Goal: Transaction & Acquisition: Download file/media

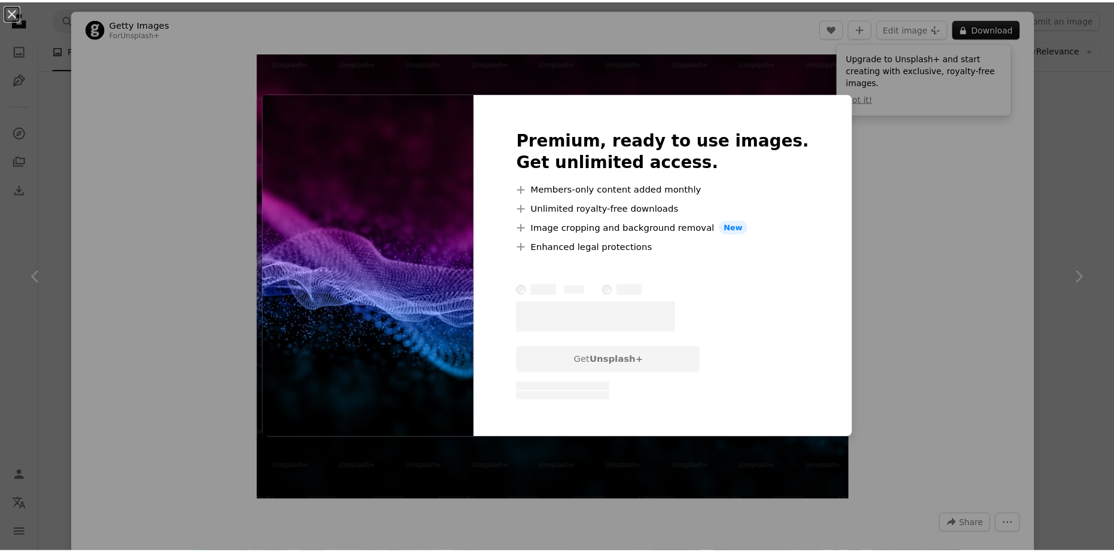
scroll to position [2080, 0]
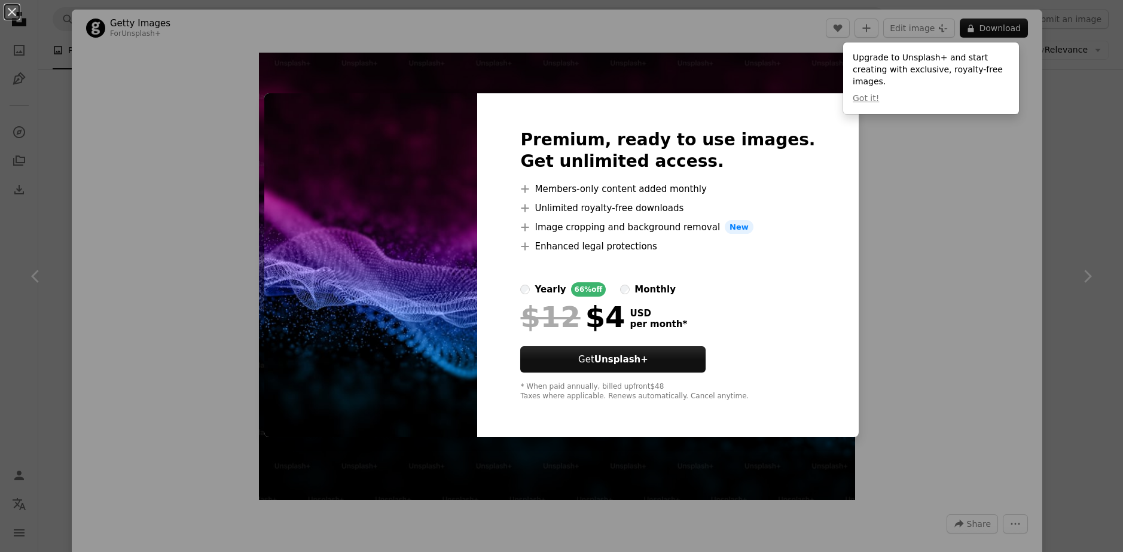
click at [910, 186] on div "An X shape Premium, ready to use images. Get unlimited access. A plus sign Memb…" at bounding box center [561, 276] width 1123 height 552
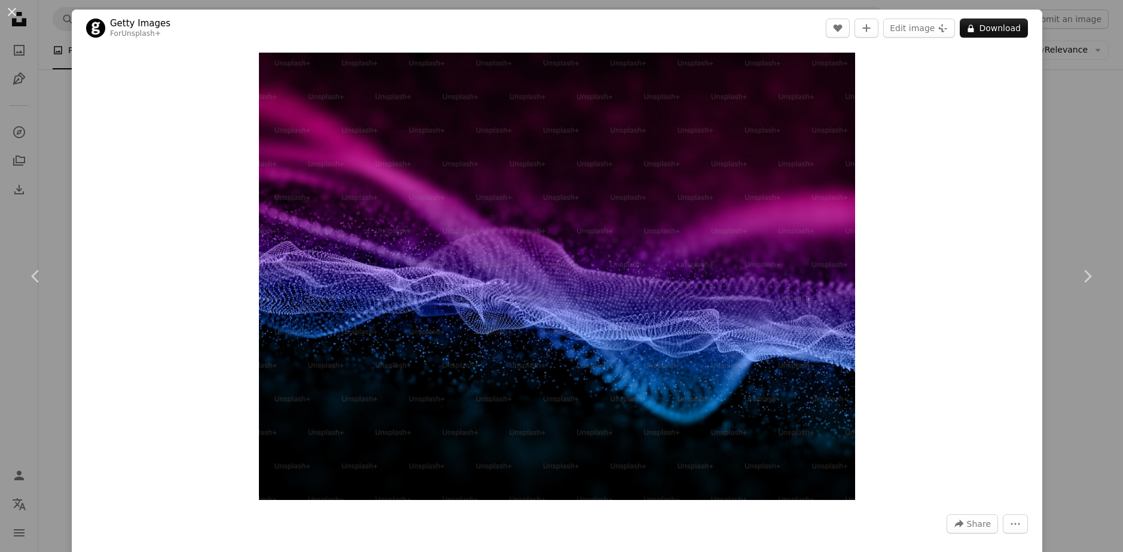
click at [1069, 59] on div "An X shape Chevron left Chevron right Getty Images For Unsplash+ A heart A plus…" at bounding box center [561, 276] width 1123 height 552
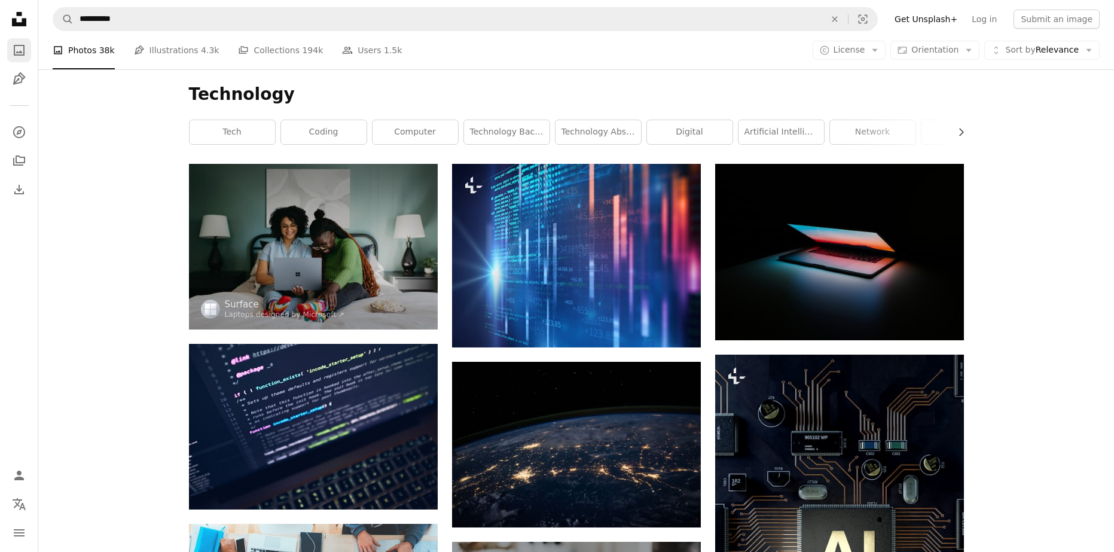
click at [22, 50] on icon "A photo" at bounding box center [19, 50] width 14 height 14
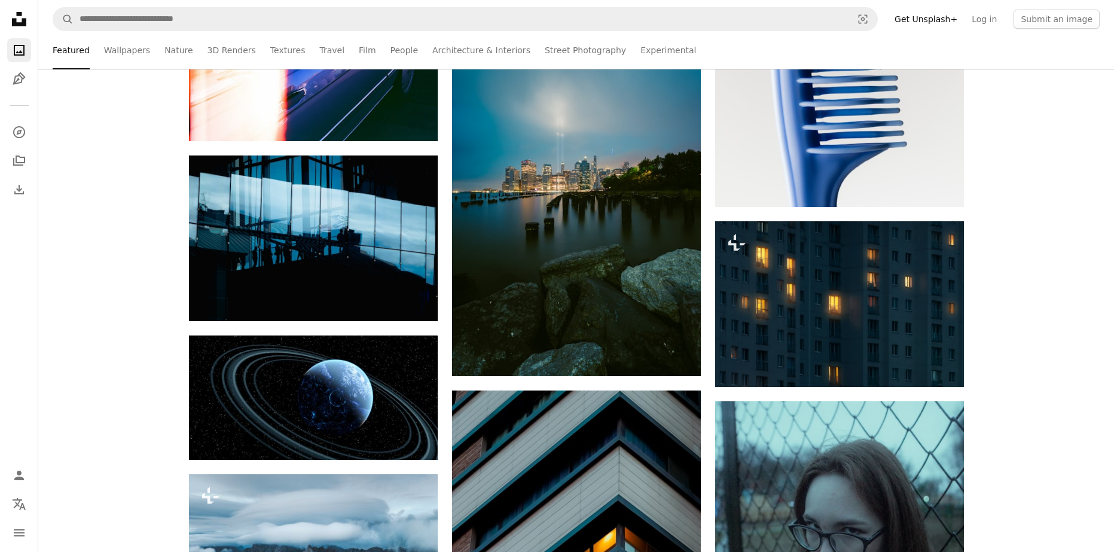
scroll to position [1363, 0]
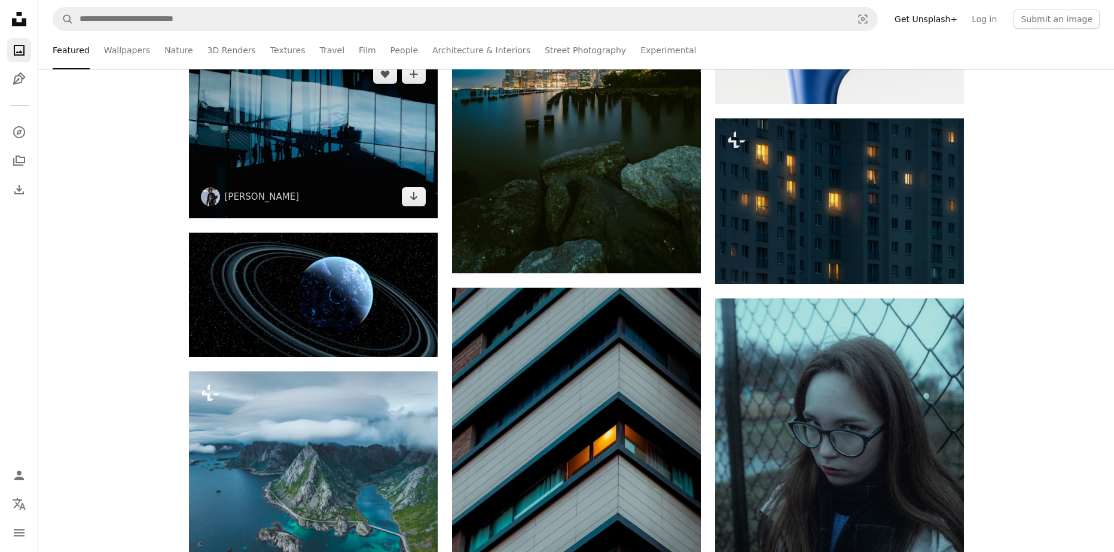
click at [337, 159] on img at bounding box center [313, 136] width 249 height 166
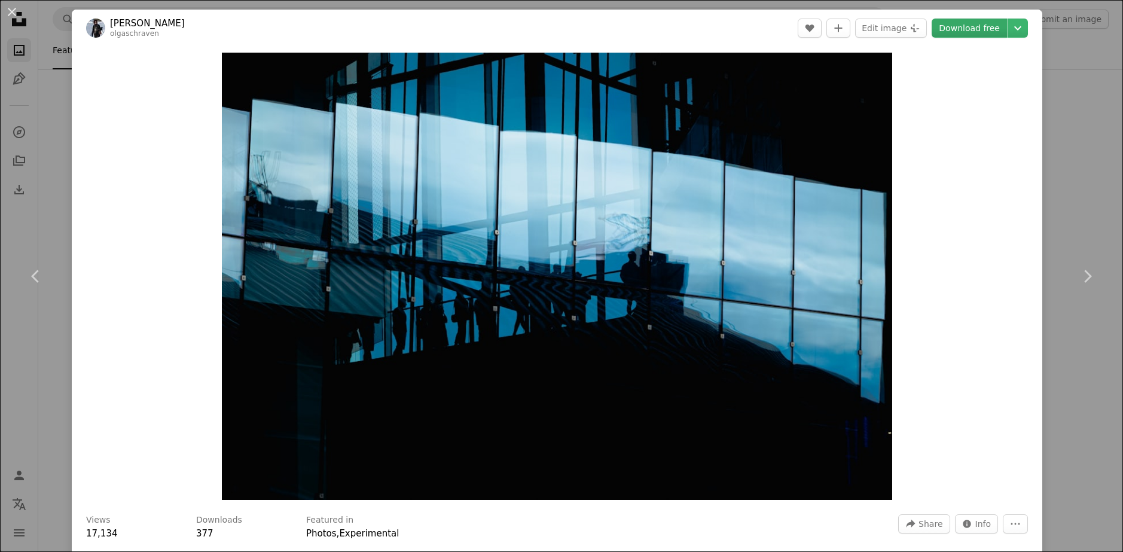
click at [970, 23] on link "Download free" at bounding box center [968, 28] width 75 height 19
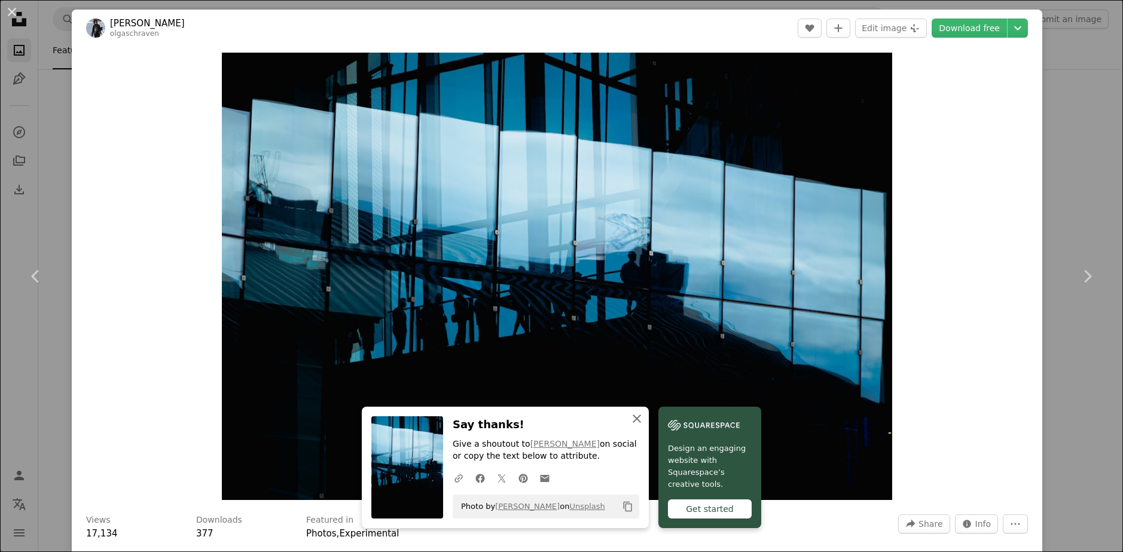
click at [636, 419] on icon "An X shape" at bounding box center [636, 418] width 14 height 14
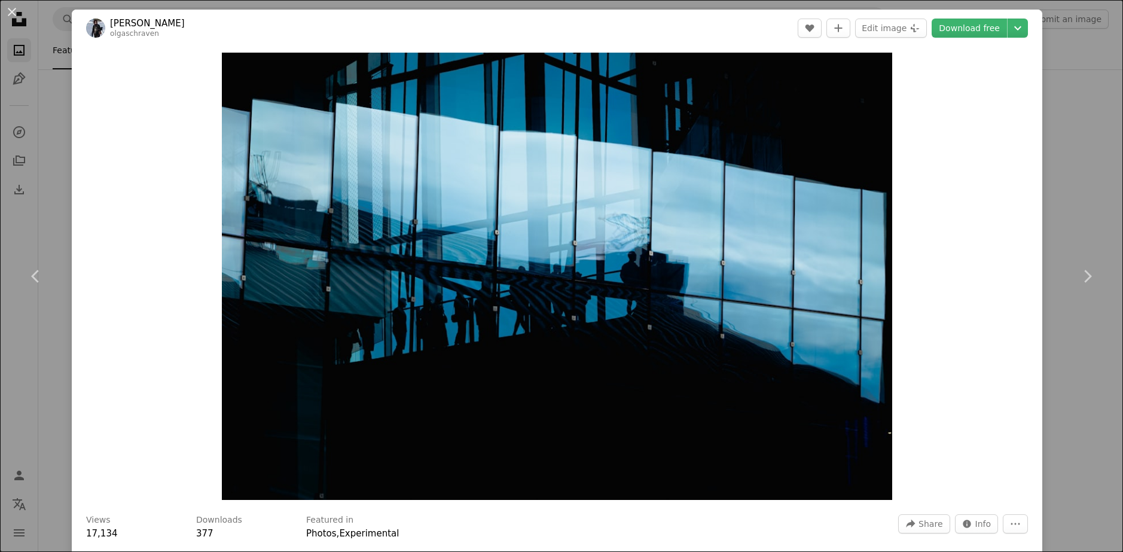
click at [1066, 143] on div "An X shape Chevron left Chevron right [PERSON_NAME] olgaschraven A heart A plus…" at bounding box center [561, 276] width 1123 height 552
